Goal: Transaction & Acquisition: Book appointment/travel/reservation

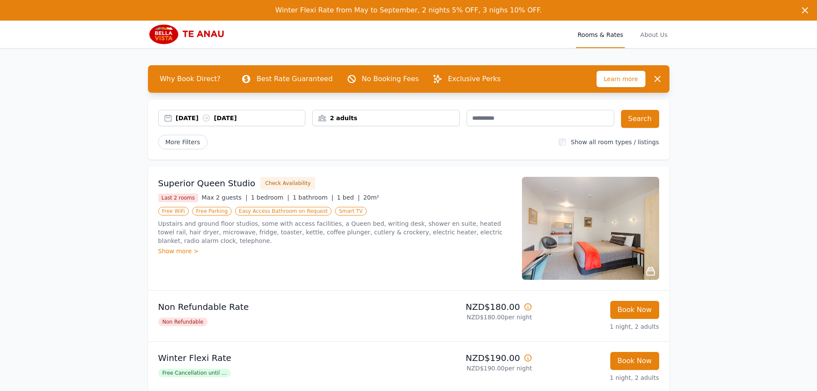
click at [192, 117] on div "[DATE] [DATE]" at bounding box center [241, 118] width 130 height 9
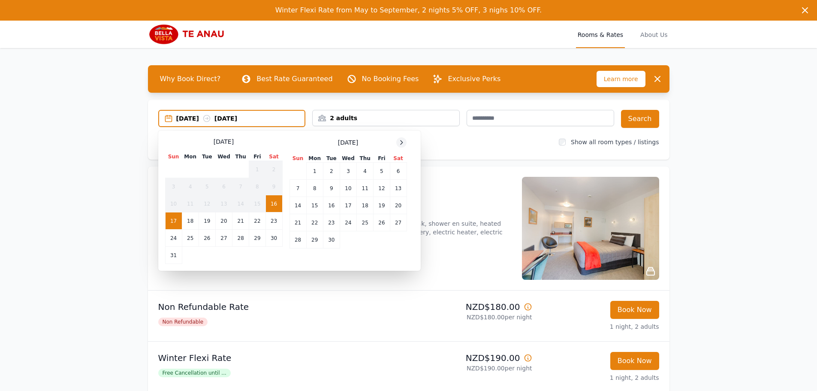
click at [402, 139] on div at bounding box center [401, 142] width 10 height 10
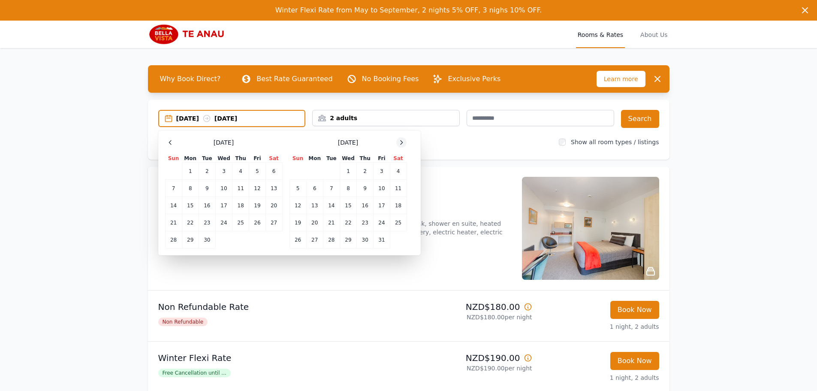
click at [402, 139] on div at bounding box center [401, 142] width 10 height 10
click at [402, 139] on icon at bounding box center [401, 142] width 7 height 7
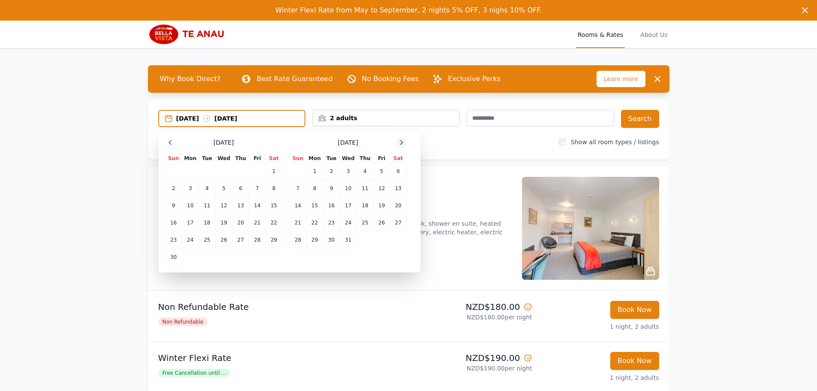
click at [402, 139] on icon at bounding box center [401, 142] width 7 height 7
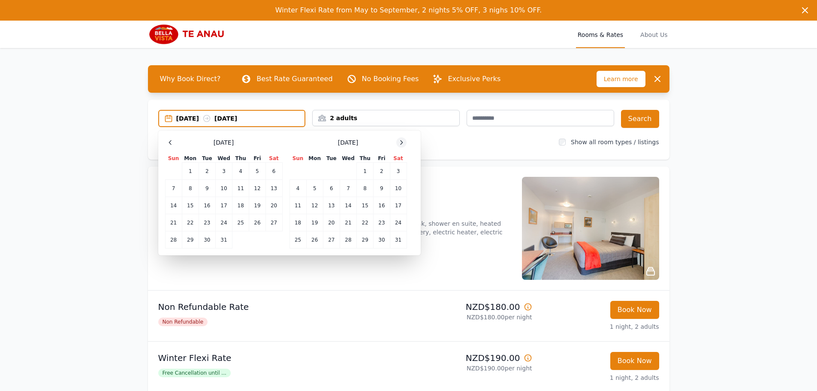
click at [402, 139] on icon at bounding box center [401, 142] width 7 height 7
click at [336, 208] on td "17" at bounding box center [331, 205] width 17 height 17
click at [379, 206] on td "20" at bounding box center [382, 205] width 16 height 17
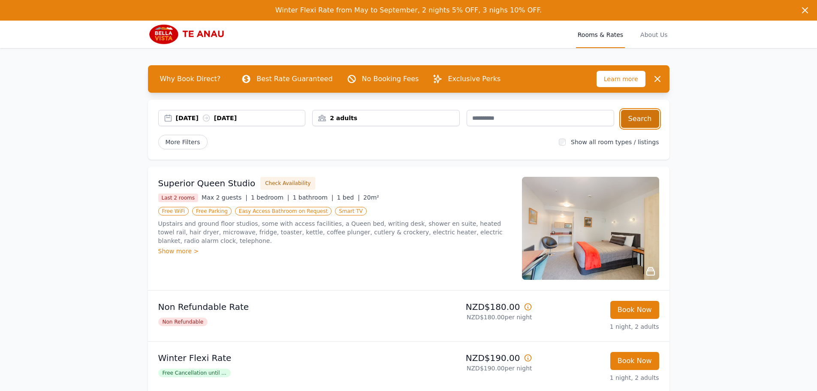
click at [643, 115] on button "Search" at bounding box center [640, 119] width 38 height 18
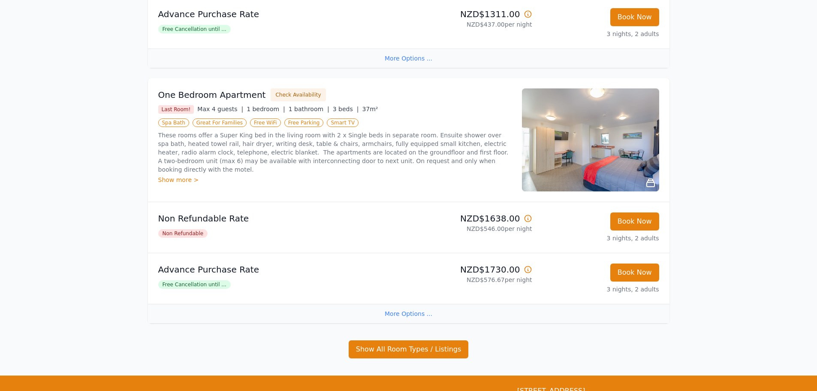
scroll to position [601, 0]
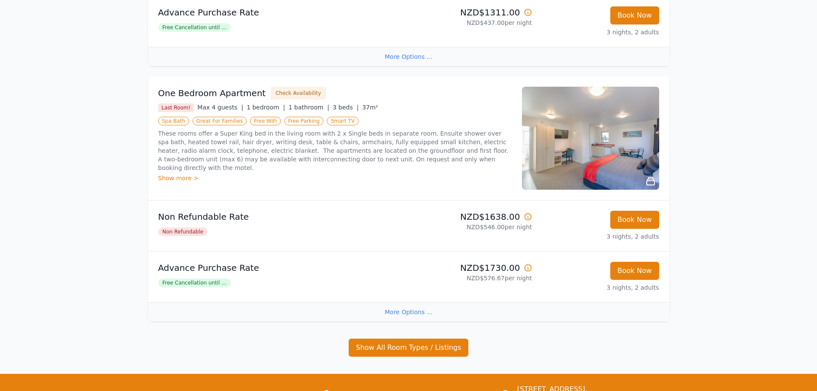
click at [579, 158] on img at bounding box center [590, 138] width 137 height 103
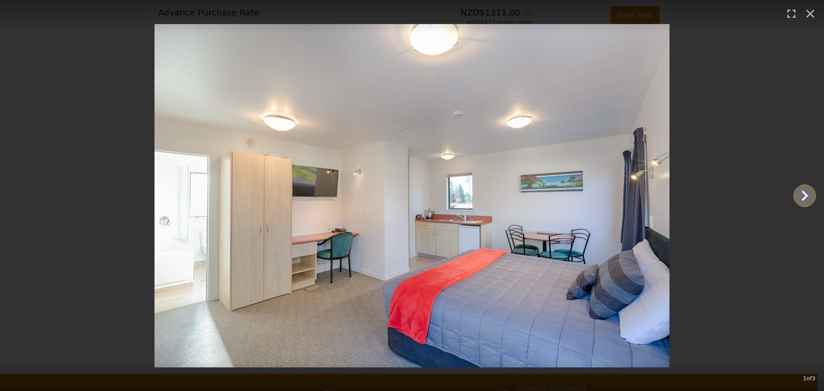
click at [804, 194] on icon "Show slide 2 of 3" at bounding box center [804, 196] width 6 height 10
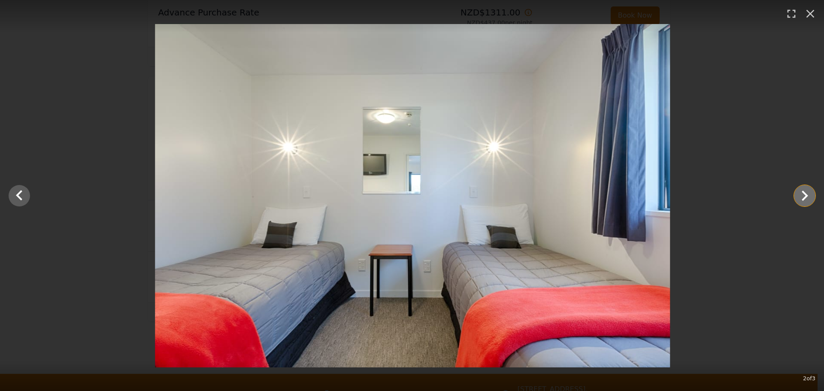
click at [804, 194] on icon "Show slide 3 of 3" at bounding box center [804, 196] width 6 height 10
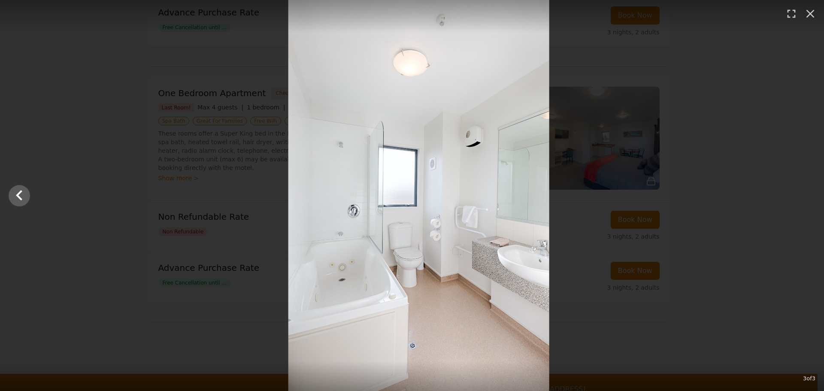
click at [804, 194] on div at bounding box center [419, 195] width 824 height 391
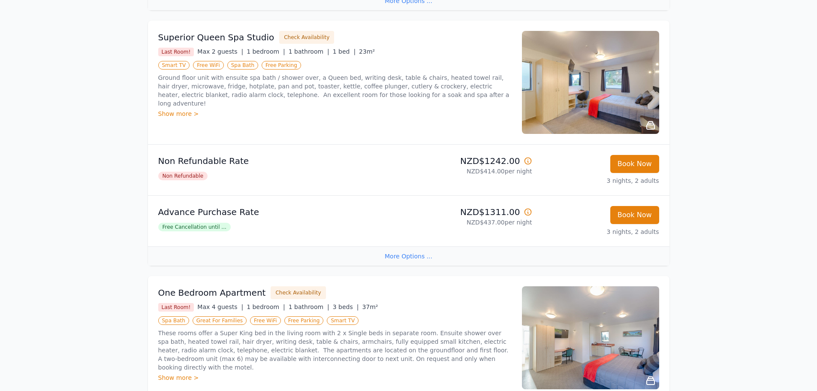
scroll to position [386, 0]
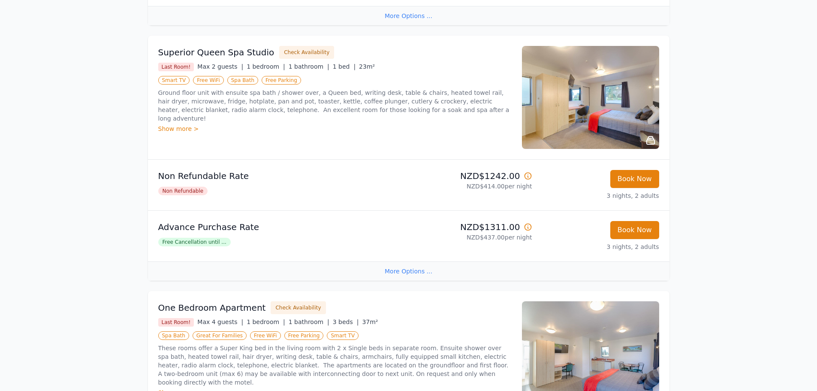
click at [570, 116] on img at bounding box center [590, 97] width 137 height 103
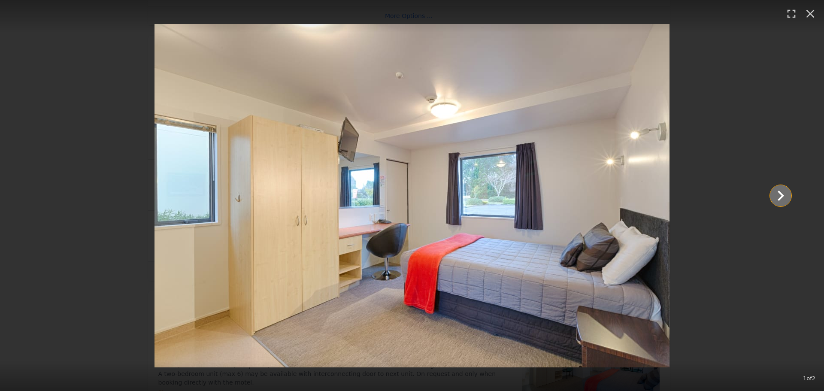
click at [780, 200] on icon "Show slide 2 of 2" at bounding box center [780, 195] width 21 height 21
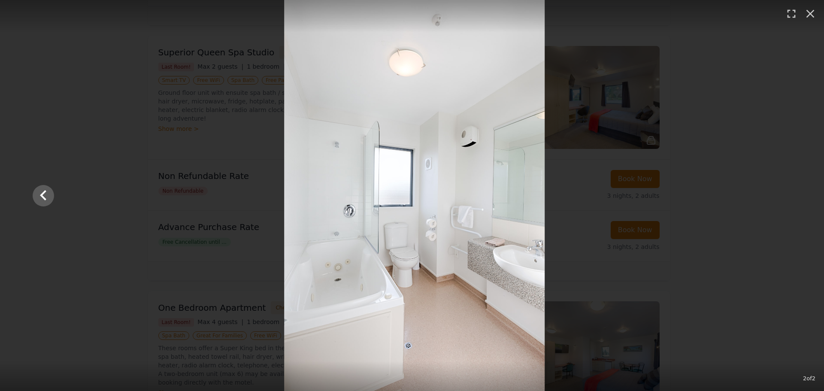
click at [780, 200] on div at bounding box center [414, 195] width 775 height 391
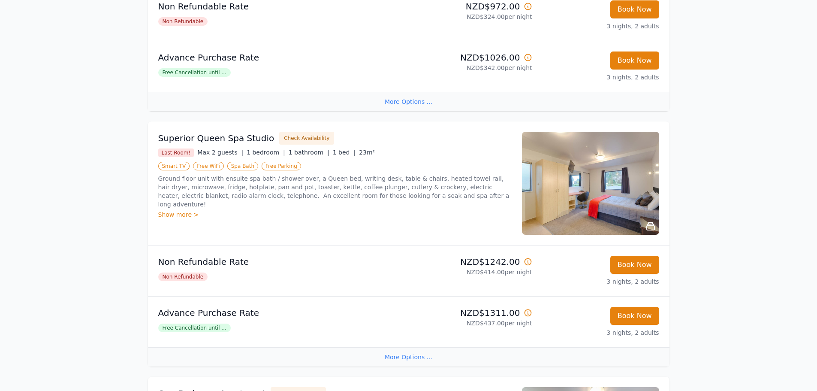
scroll to position [558, 0]
